Goal: Information Seeking & Learning: Learn about a topic

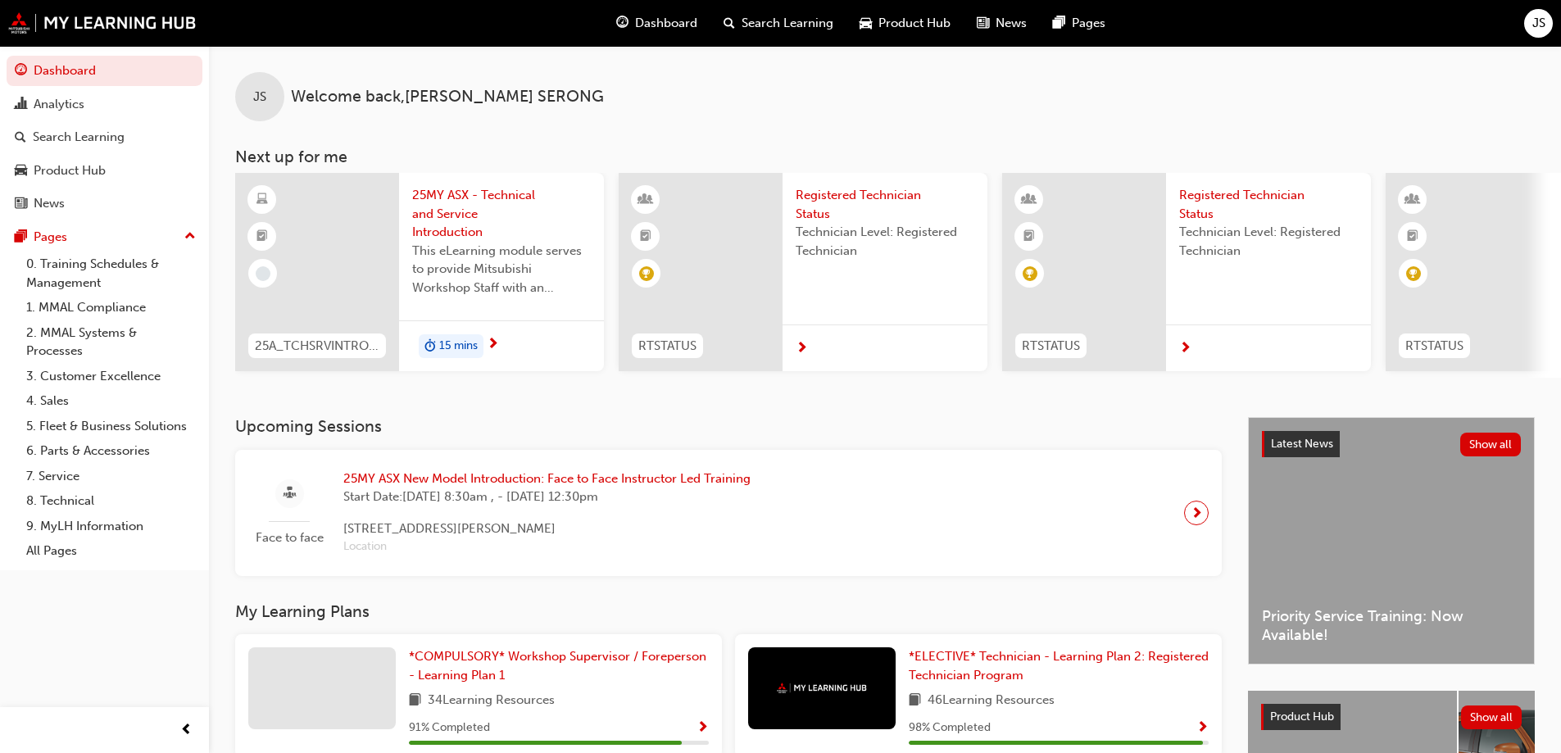
click at [470, 207] on span "25MY ASX - Technical and Service Introduction" at bounding box center [501, 214] width 179 height 56
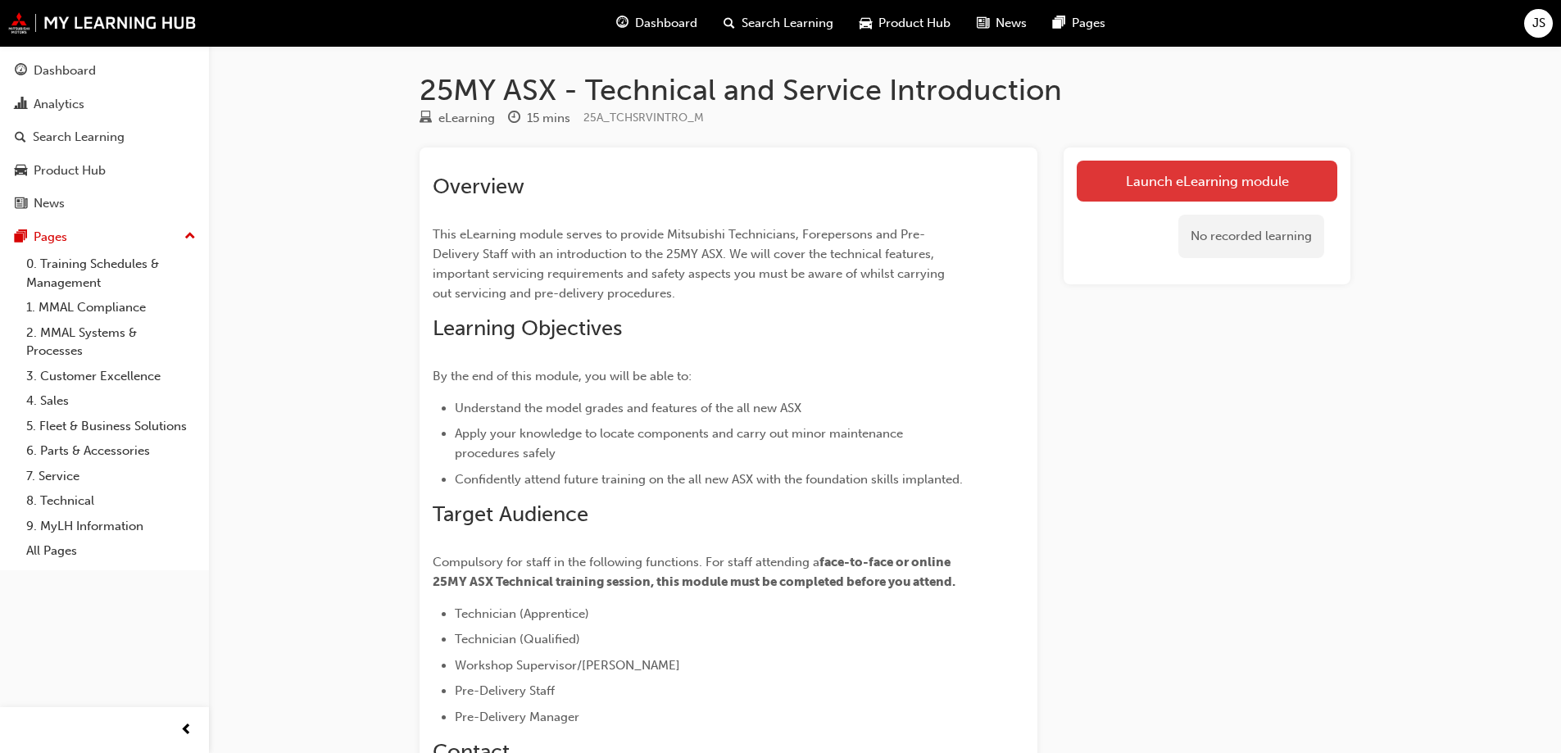
click at [1295, 169] on link "Launch eLearning module" at bounding box center [1207, 181] width 261 height 41
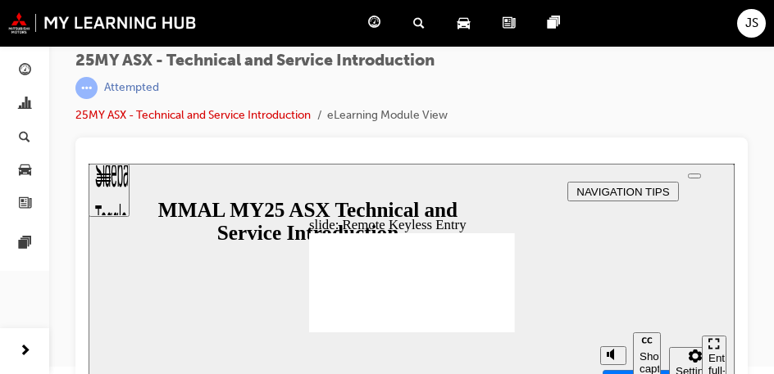
scroll to position [32, 0]
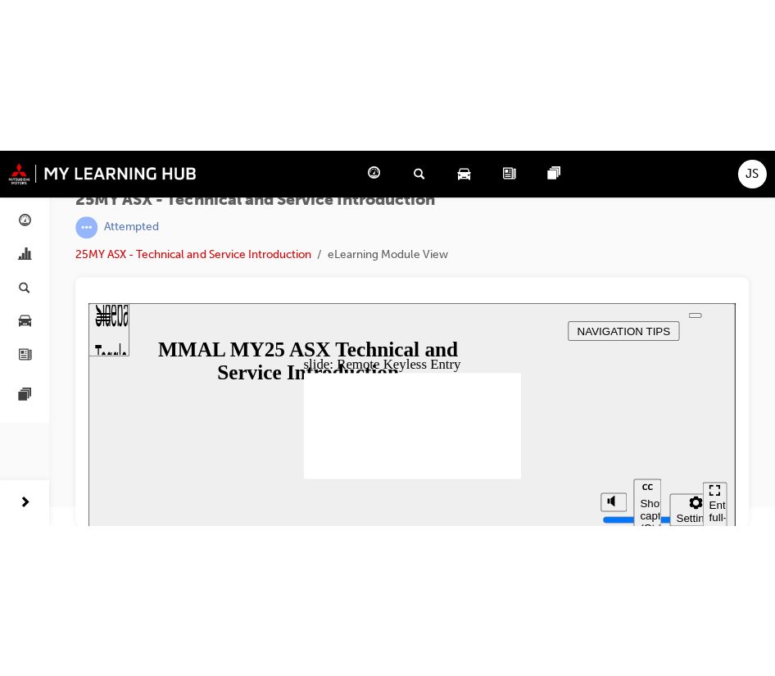
scroll to position [19, 0]
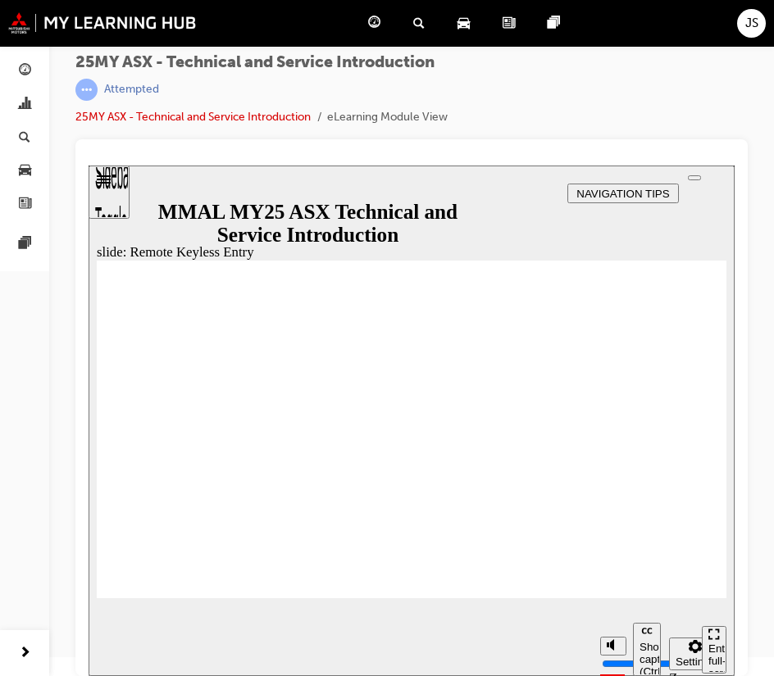
type input "4"
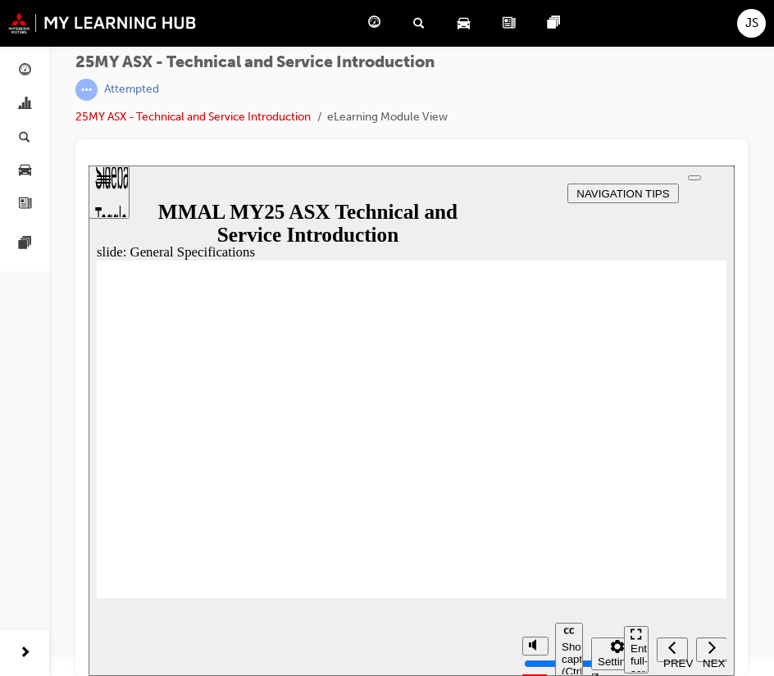
drag, startPoint x: 871, startPoint y: 674, endPoint x: 682, endPoint y: 579, distance: 211.4
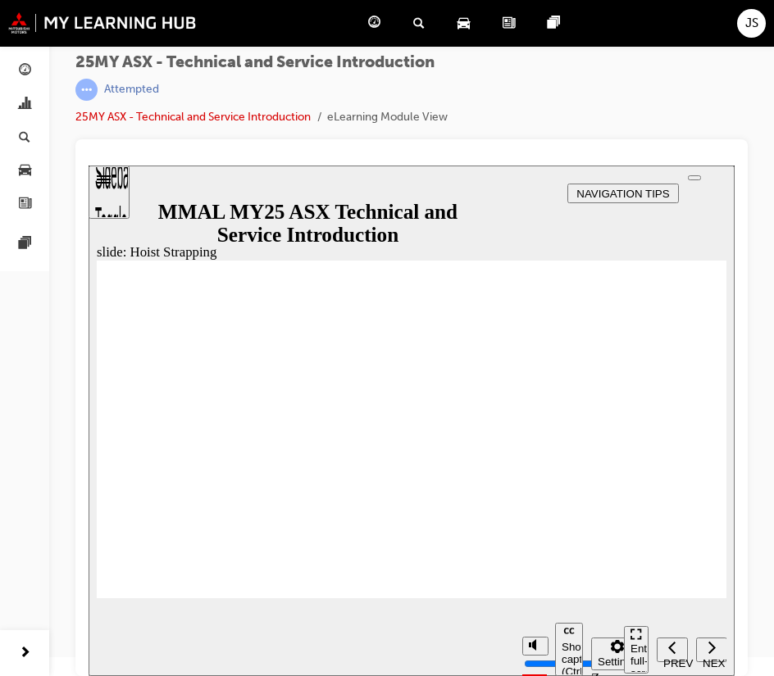
click at [666, 599] on div "slide: Hoist Strapping Rectangle 2 Hoist Strapping Important: The WSM for the A…" at bounding box center [411, 421] width 646 height 510
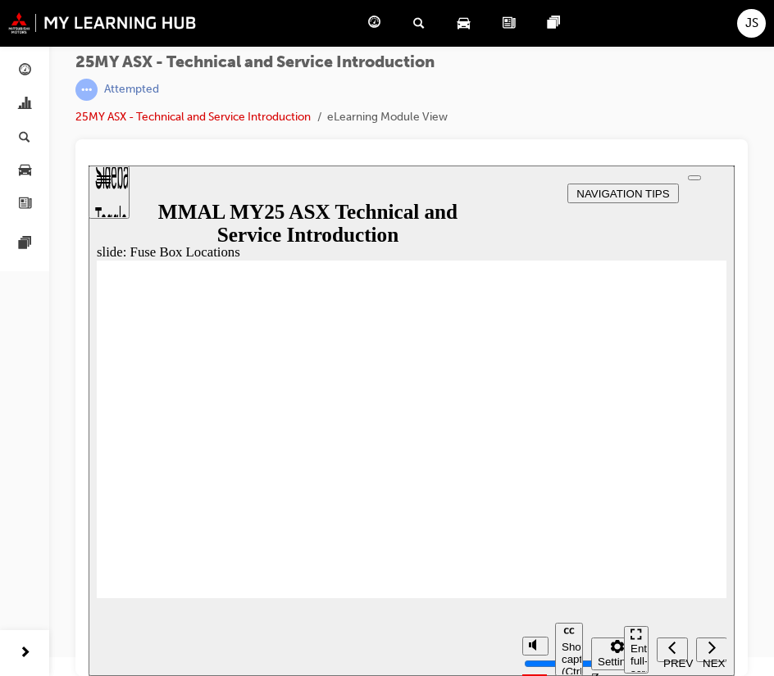
drag, startPoint x: 294, startPoint y: 479, endPoint x: 324, endPoint y: 484, distance: 30.1
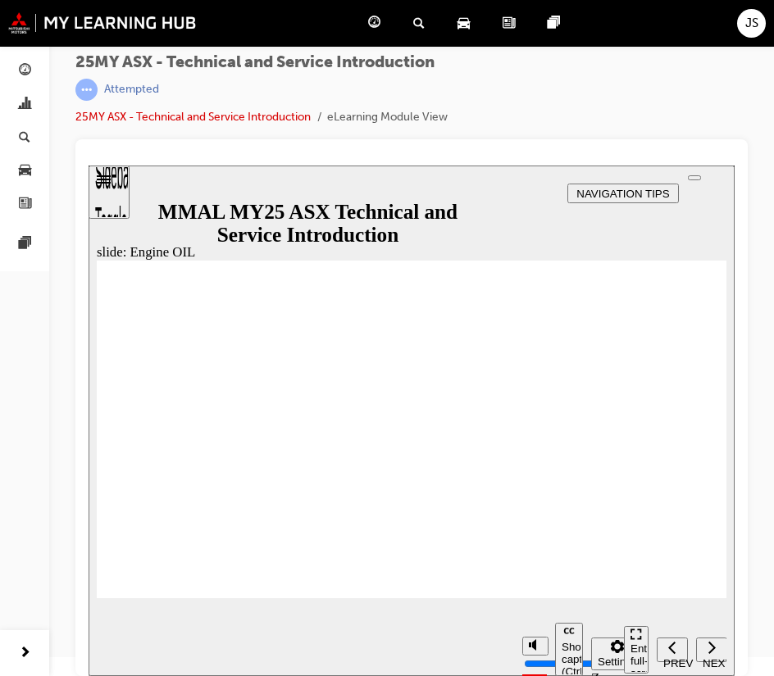
drag, startPoint x: 683, startPoint y: 588, endPoint x: 858, endPoint y: 696, distance: 205.6
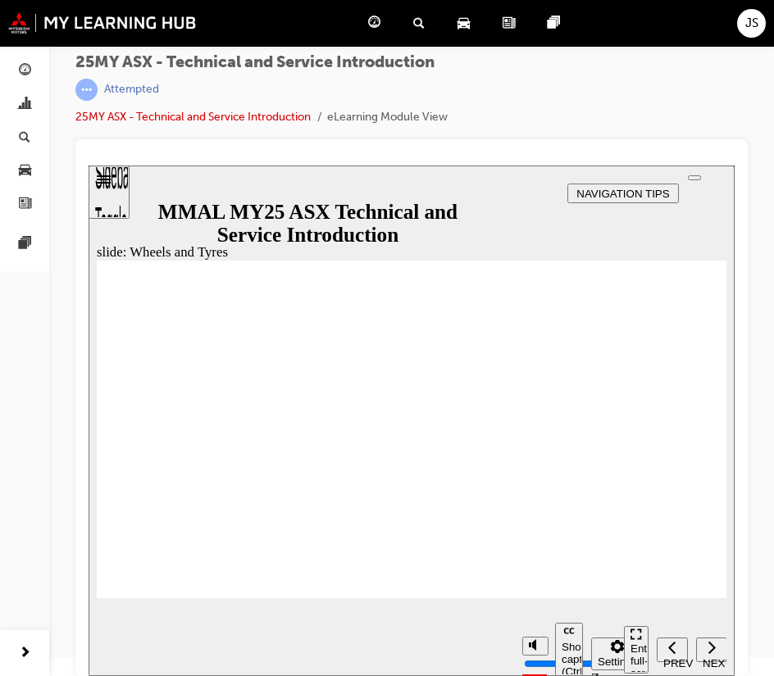
drag, startPoint x: 469, startPoint y: 511, endPoint x: 478, endPoint y: 495, distance: 18.7
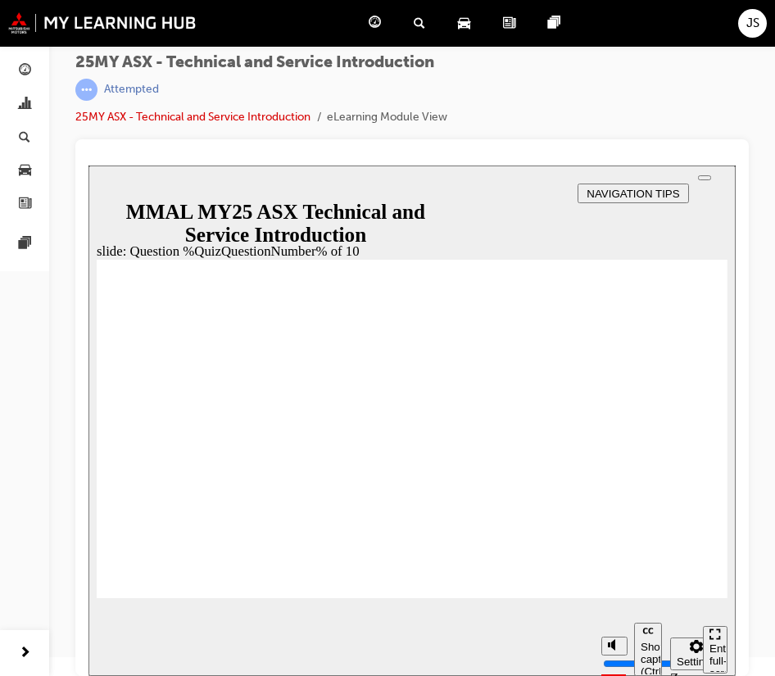
radio input "true"
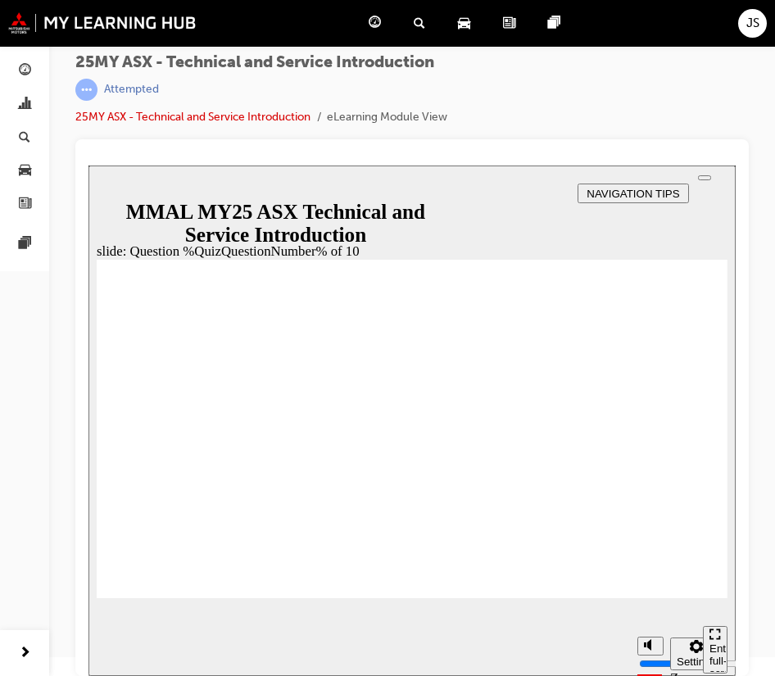
radio input "true"
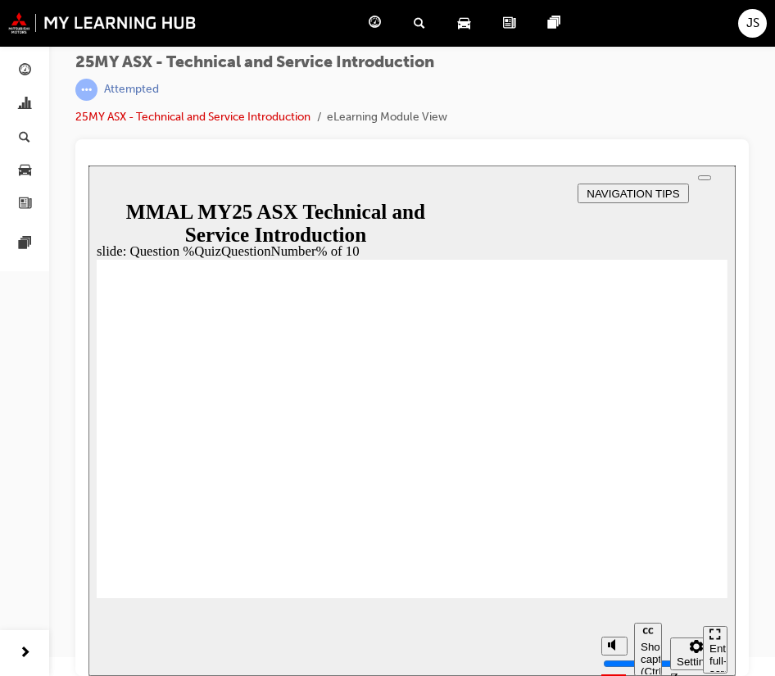
radio input "true"
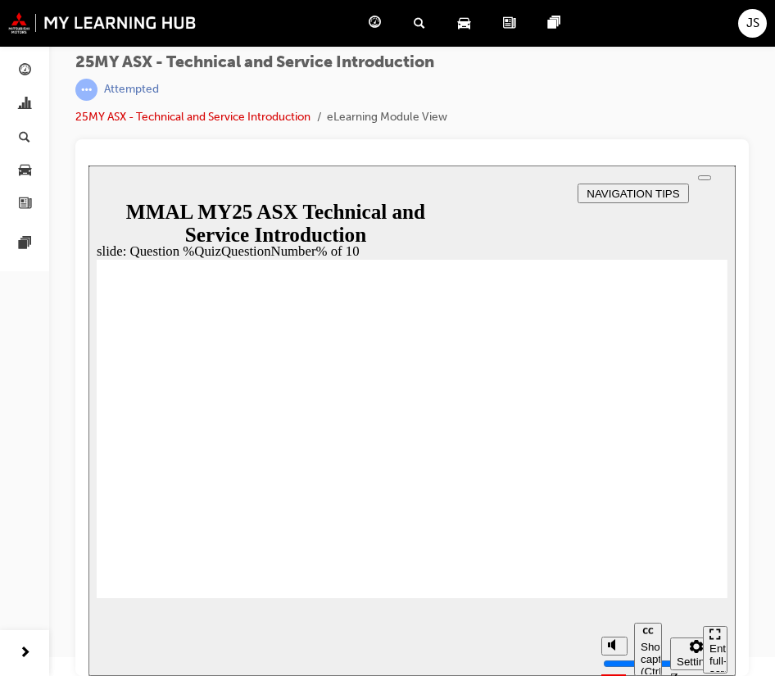
click at [674, 603] on div "slide: Question %QuizQuestionNumber% of 10 Rectangle 5 That’s not quite right. …" at bounding box center [411, 421] width 647 height 510
radio input "true"
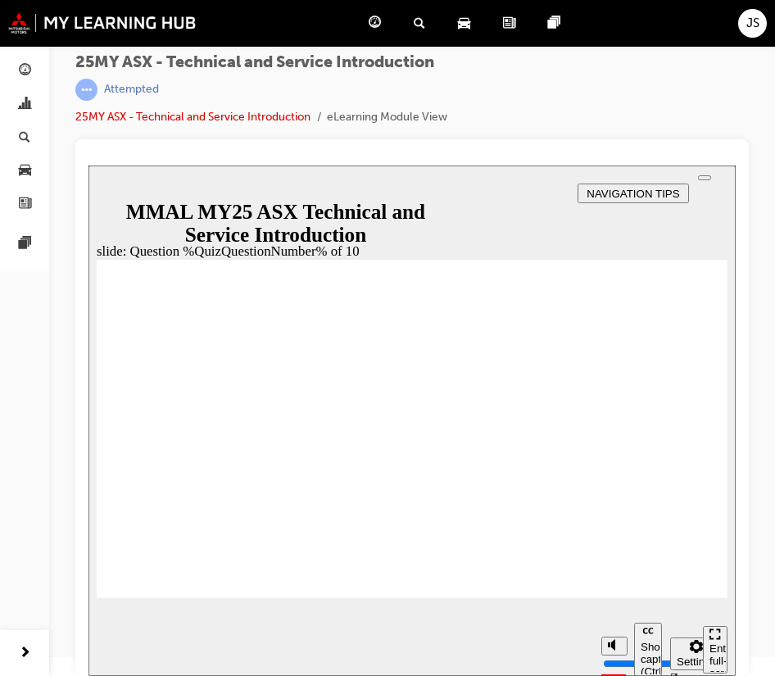
radio input "true"
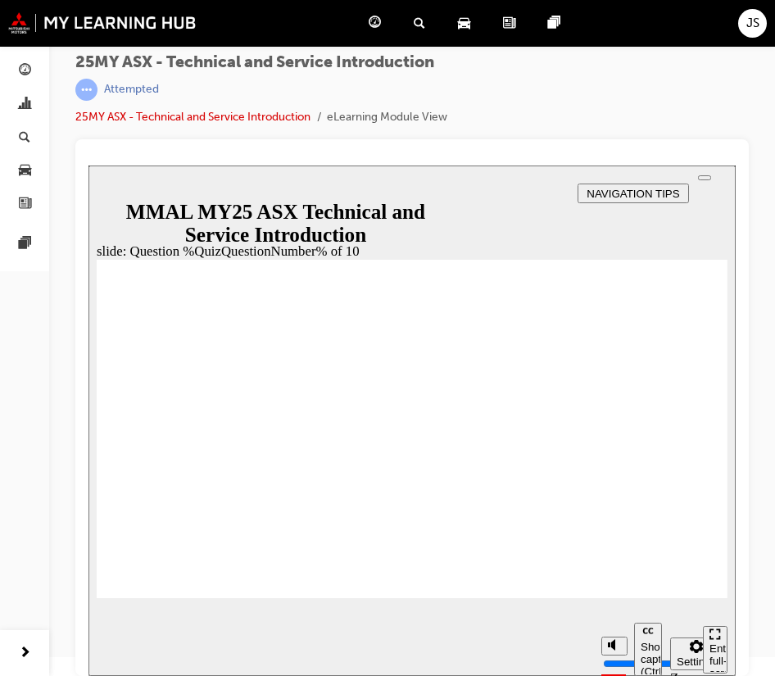
radio input "true"
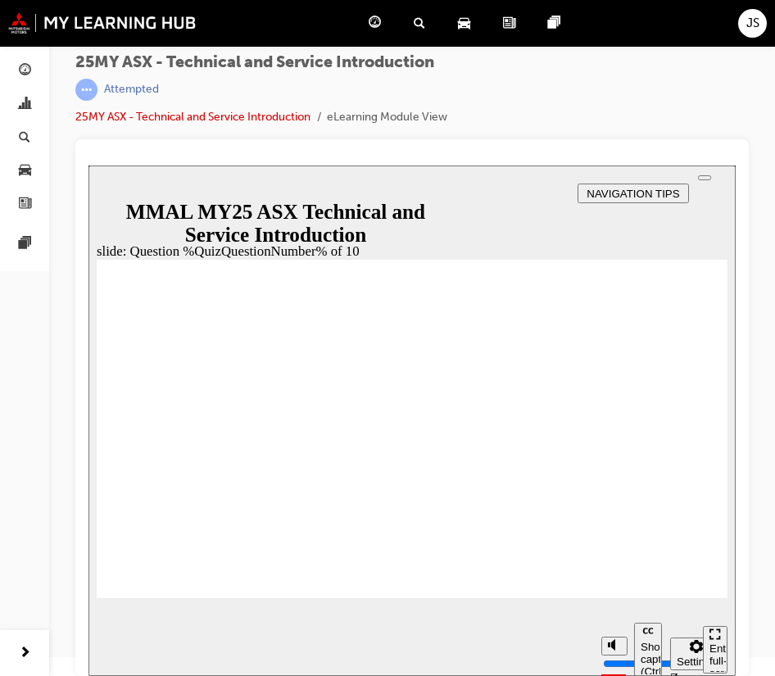
radio input "true"
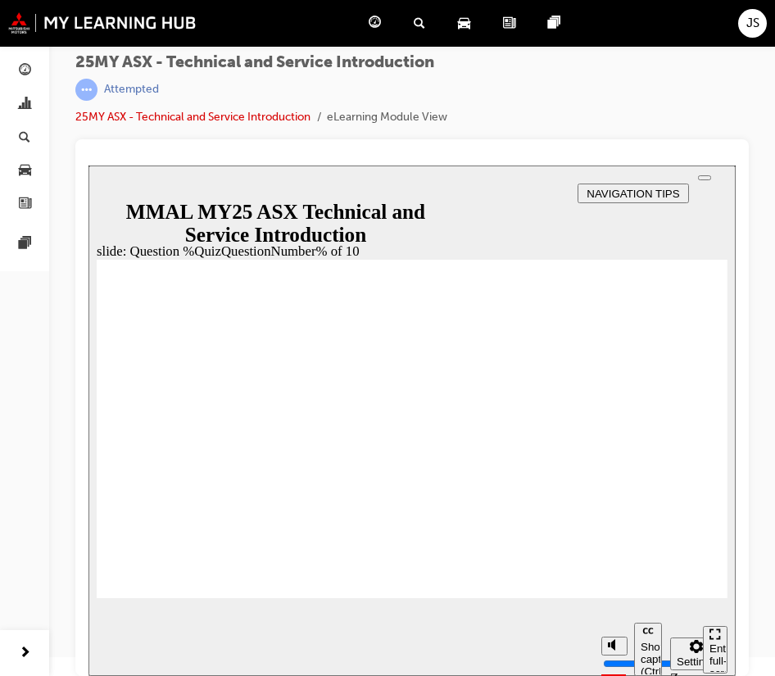
radio input "true"
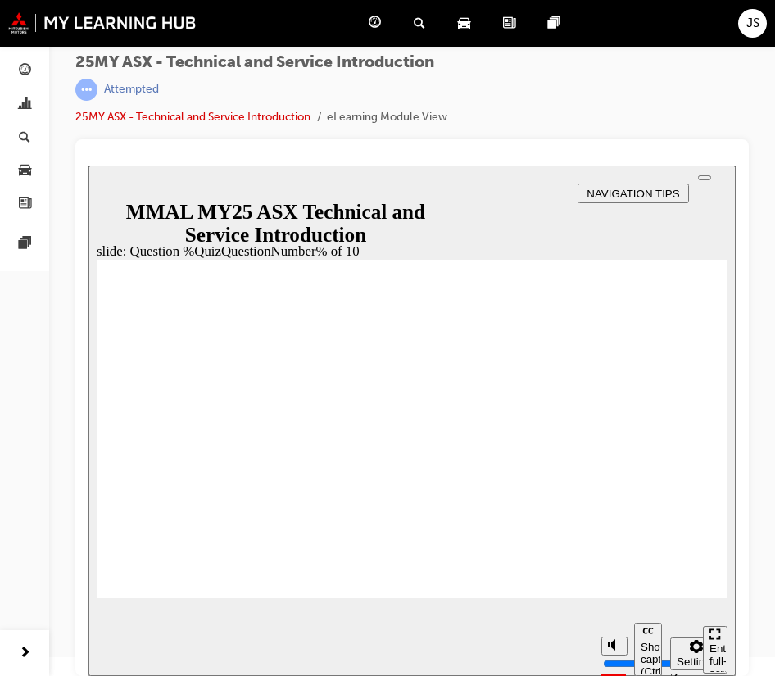
radio input "true"
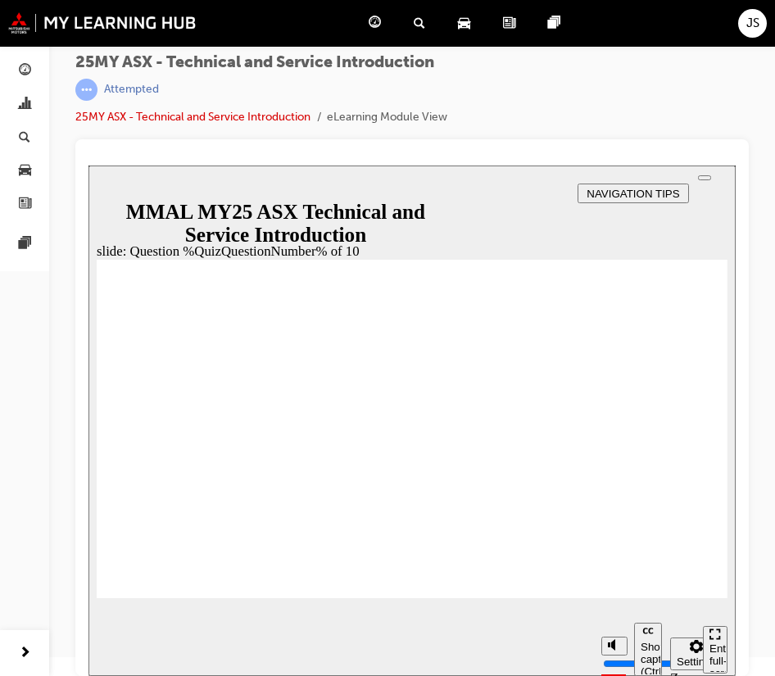
radio input "true"
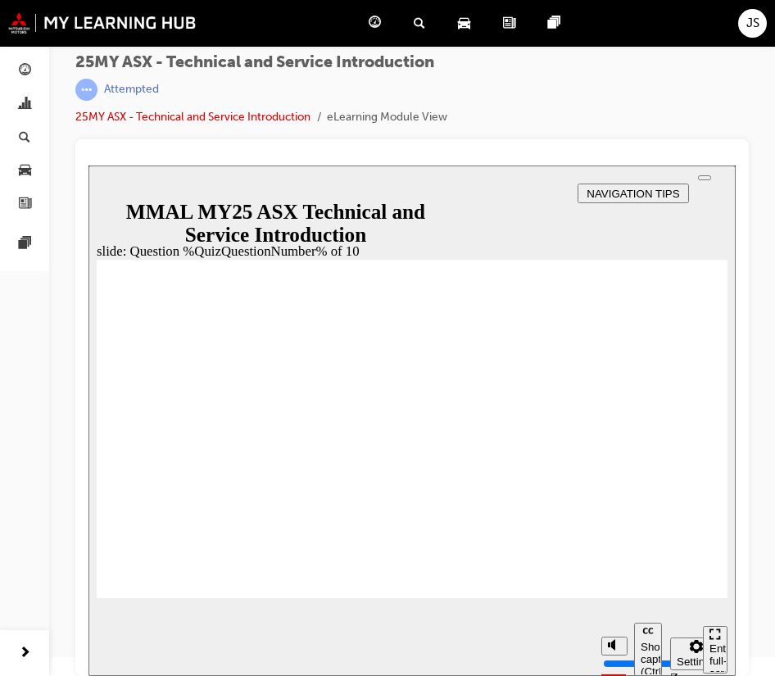
radio input "true"
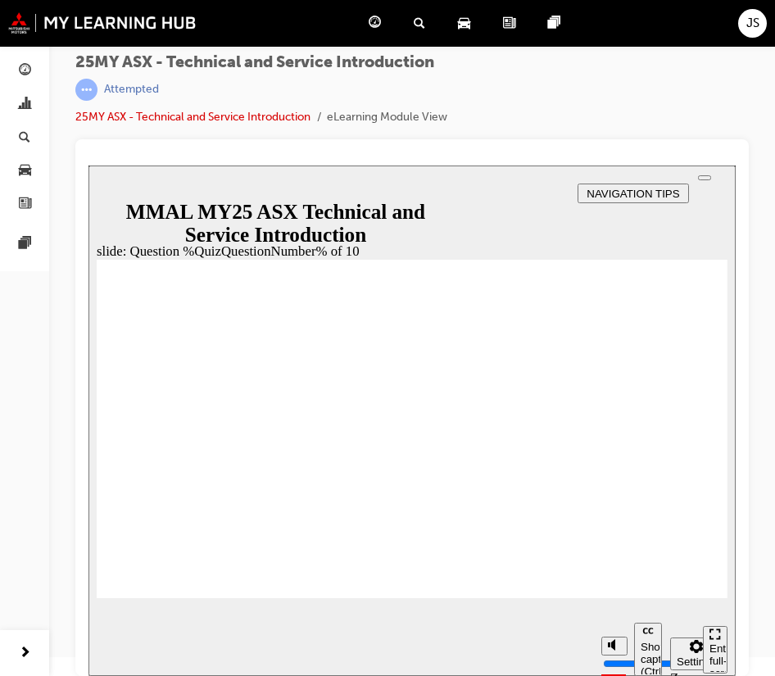
radio input "true"
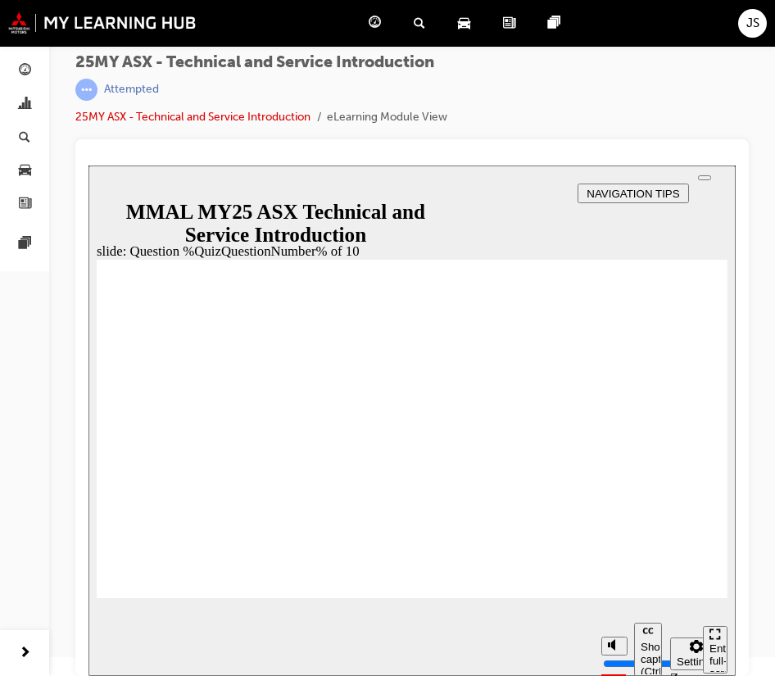
radio input "true"
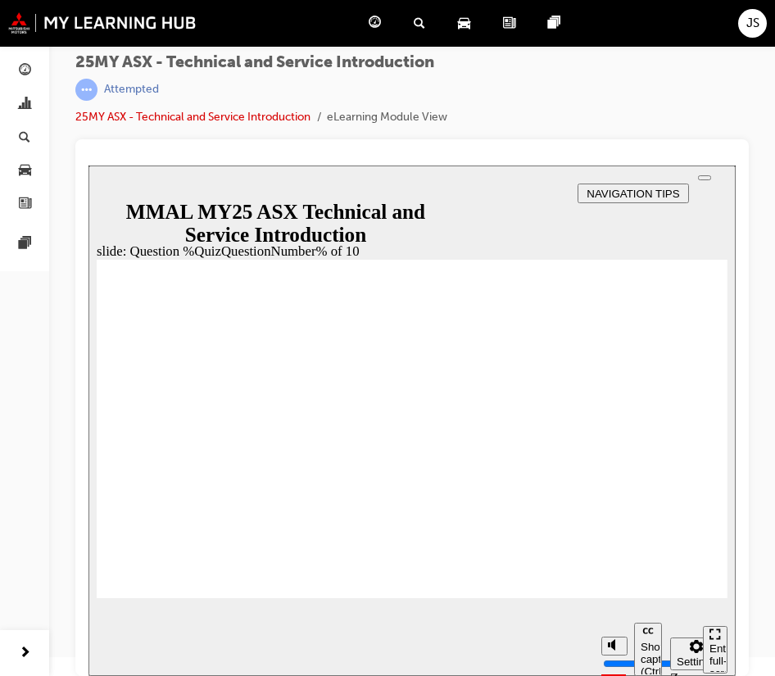
radio input "true"
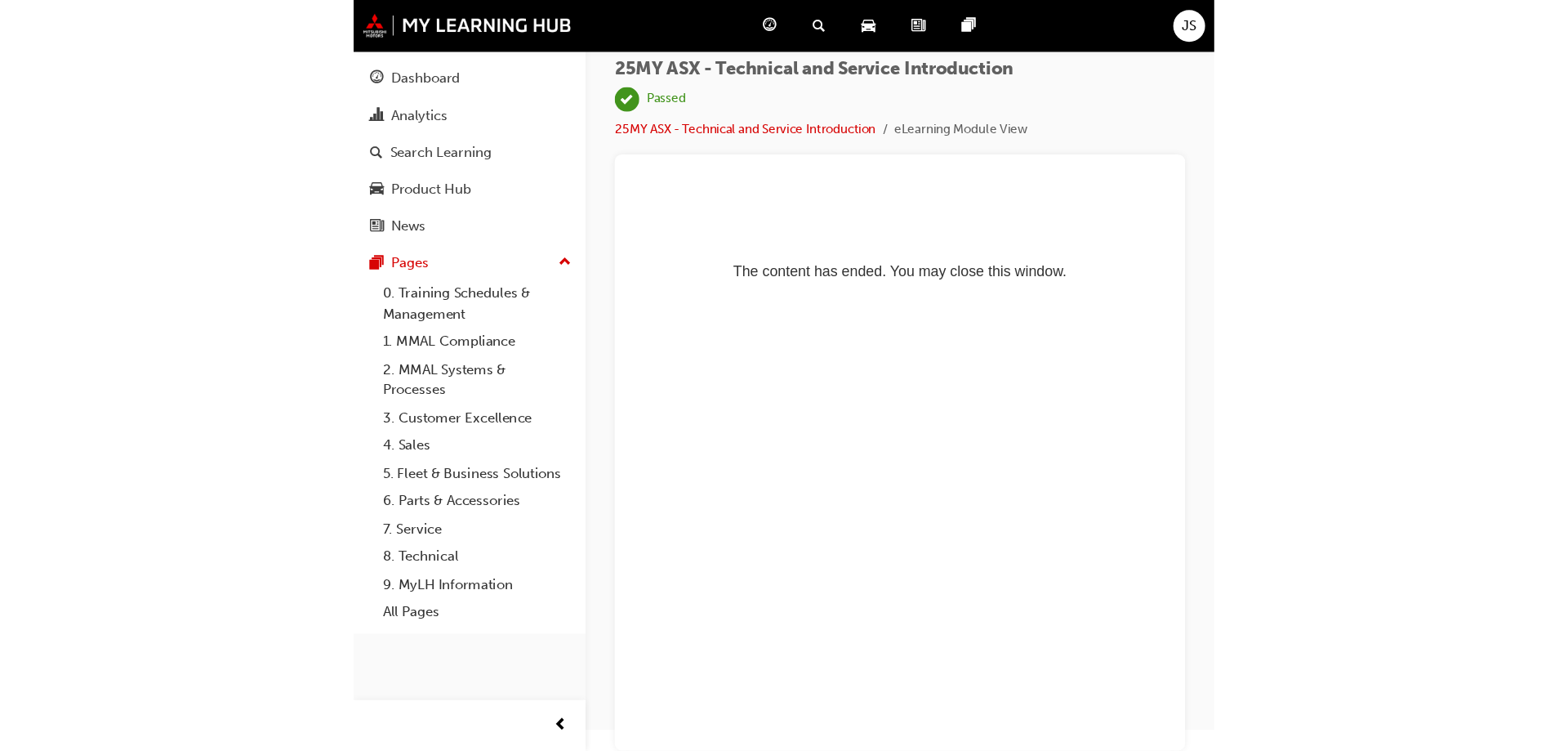
scroll to position [0, 0]
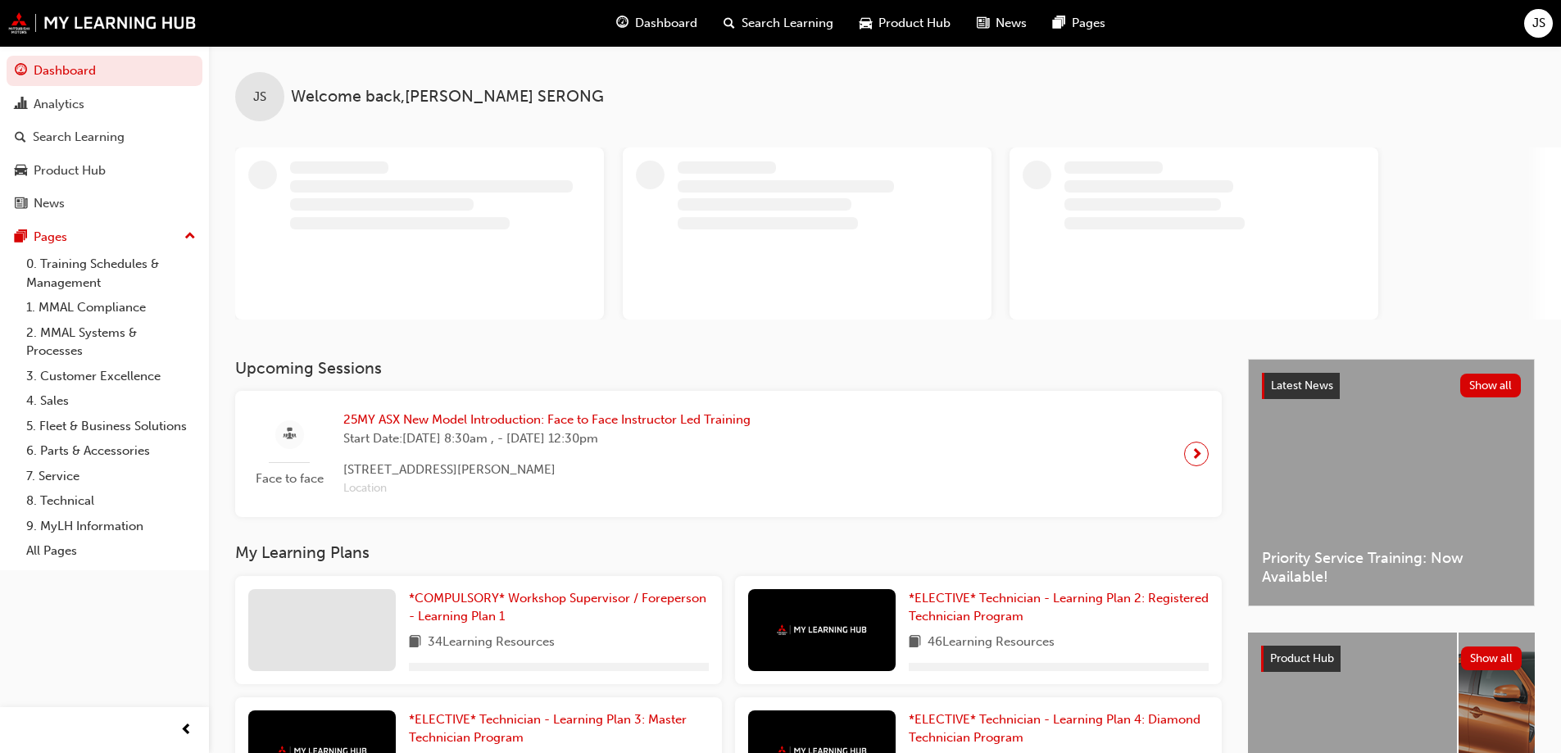
click at [1554, 25] on div "Dashboard Search Learning Product Hub News Pages JS" at bounding box center [780, 23] width 1561 height 47
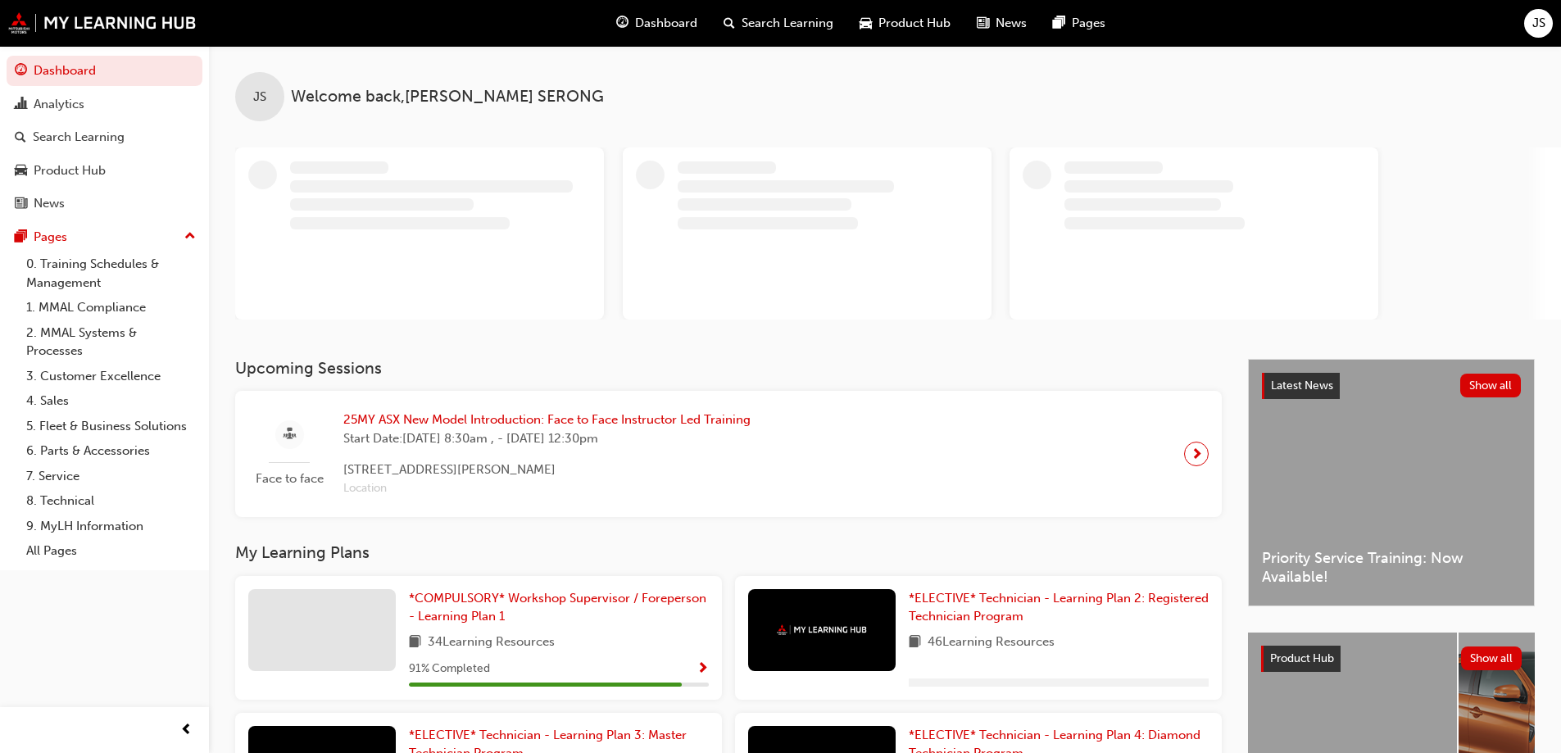
click at [1526, 29] on div "JS" at bounding box center [1538, 23] width 29 height 29
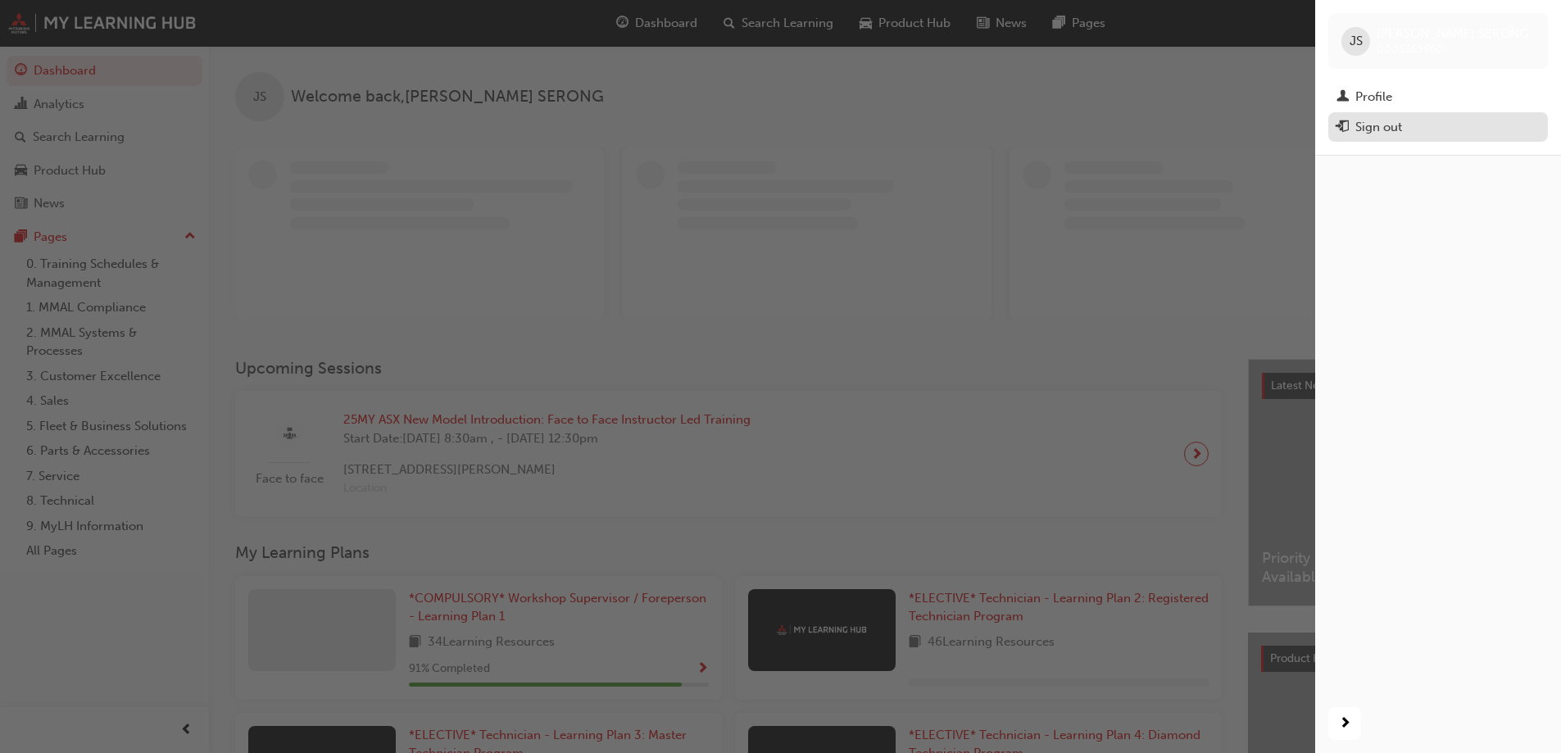
click at [1413, 125] on div "Sign out" at bounding box center [1437, 127] width 203 height 20
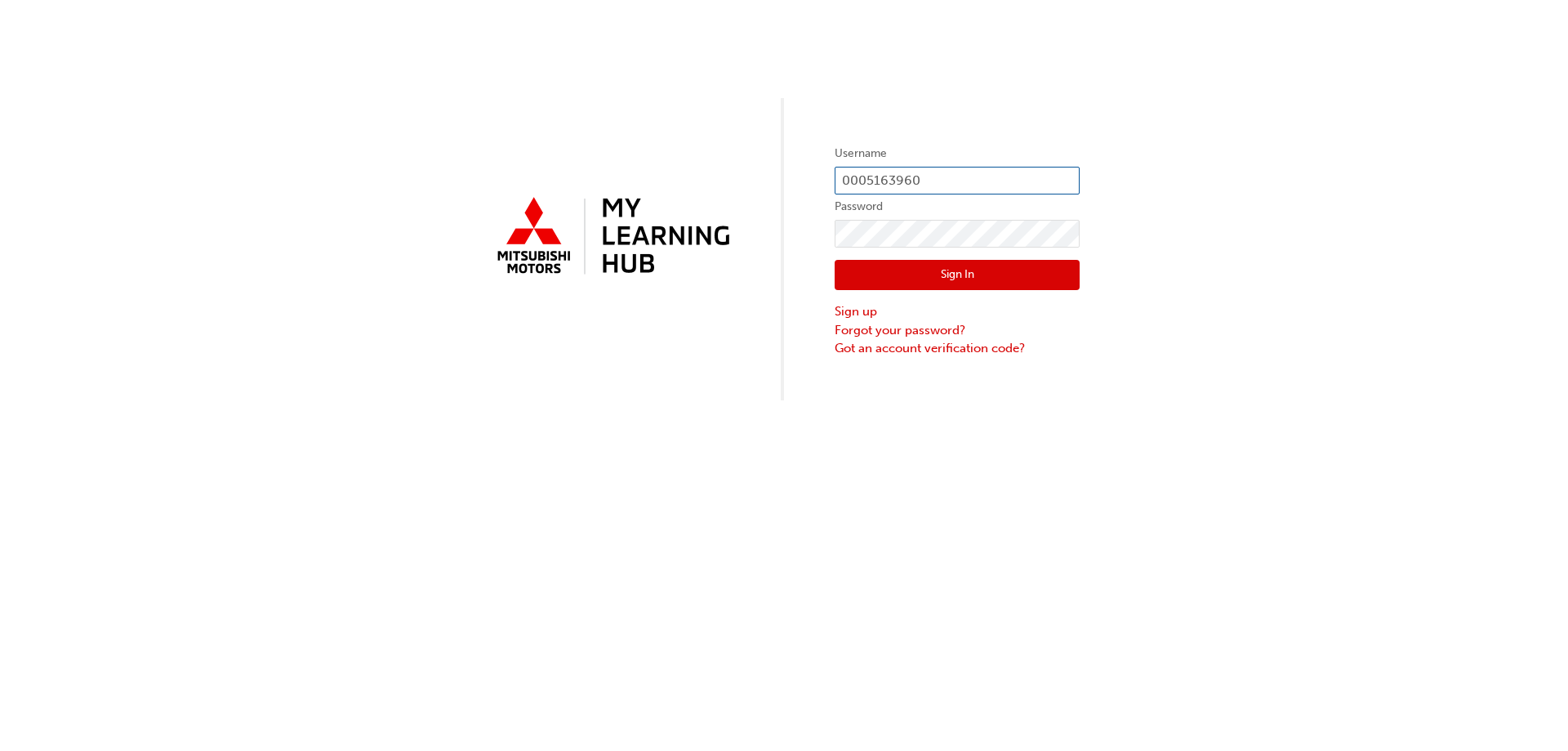
drag, startPoint x: 902, startPoint y: 176, endPoint x: 916, endPoint y: 175, distance: 14.0
click at [902, 176] on input "0005163960" at bounding box center [957, 181] width 245 height 28
click at [964, 177] on input "0005163960" at bounding box center [957, 181] width 245 height 28
type input "0005362538"
click at [951, 269] on button "Sign In" at bounding box center [957, 275] width 245 height 31
